Goal: Information Seeking & Learning: Learn about a topic

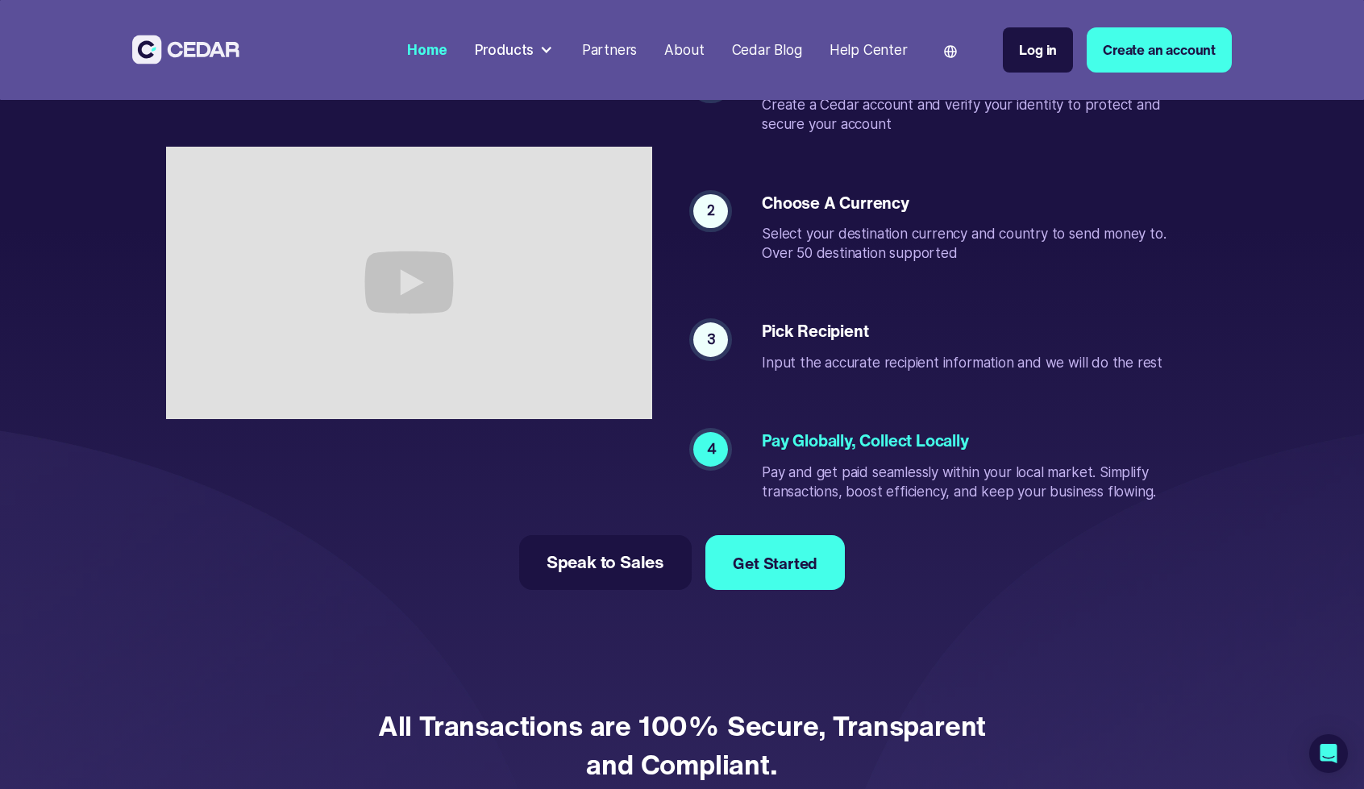
scroll to position [3176, 0]
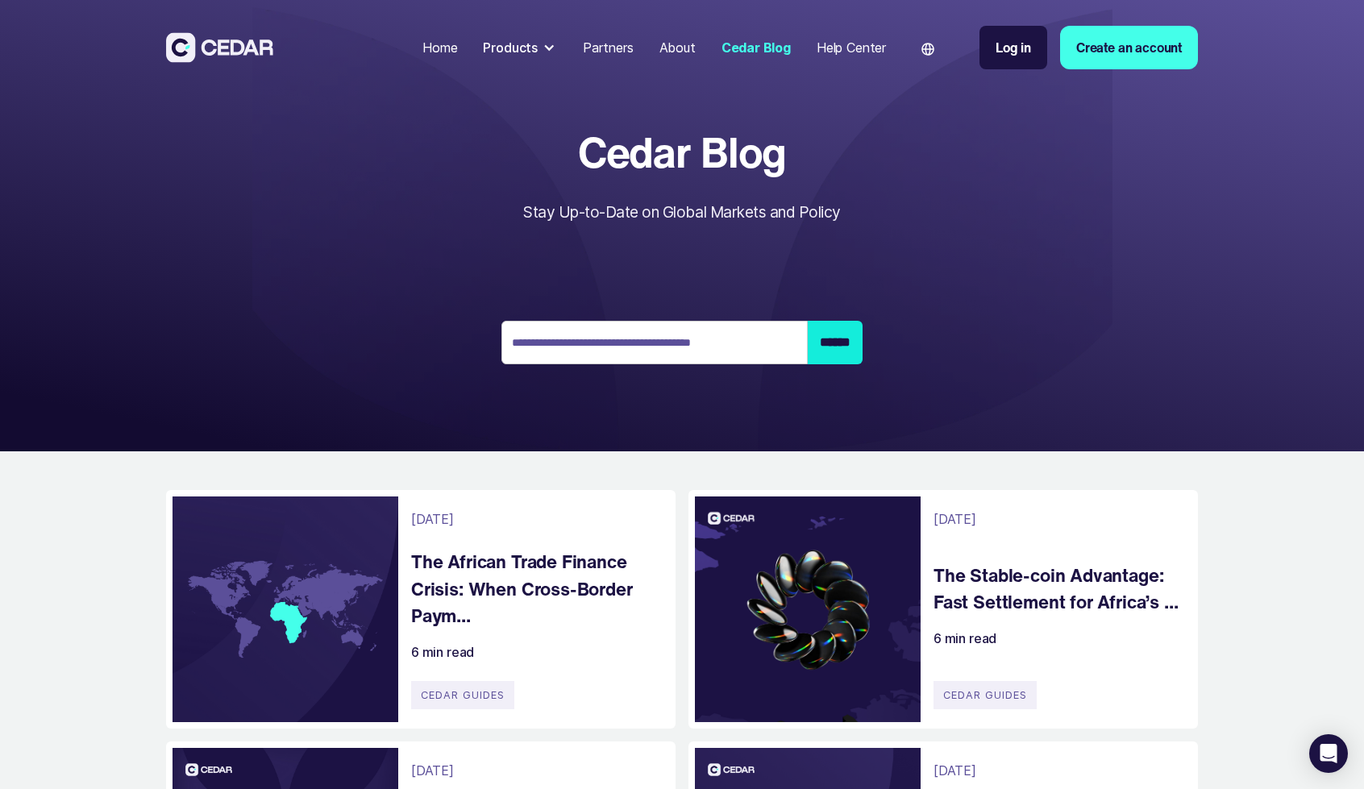
click at [495, 590] on h4 "The African Trade Finance Crisis: When Cross-Border Paym..." at bounding box center [535, 588] width 248 height 81
